Goal: Navigation & Orientation: Find specific page/section

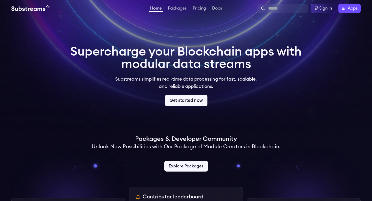
click at [177, 103] on link "Get started now" at bounding box center [186, 100] width 43 height 11
click at [198, 10] on link "Pricing" at bounding box center [198, 8] width 15 height 5
click at [186, 6] on link "Packages" at bounding box center [177, 8] width 21 height 5
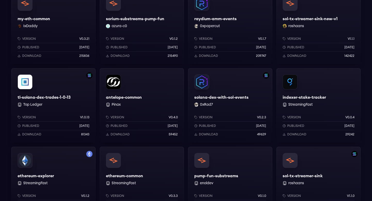
scroll to position [264, 0]
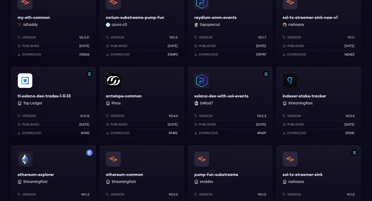
click at [185, 118] on div "solana-common StreamingFast Version v0.3.3 Published [DATE] Download 2609043 ko…" at bounding box center [185, 65] width 349 height 467
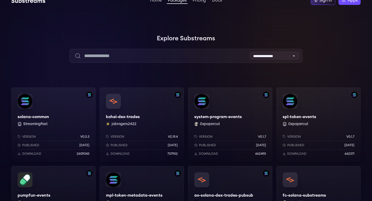
scroll to position [0, 0]
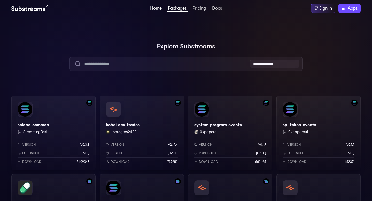
click at [154, 11] on link "Home" at bounding box center [156, 8] width 14 height 5
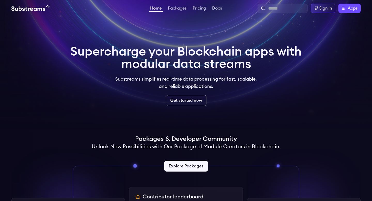
click at [42, 11] on img at bounding box center [30, 8] width 38 height 6
